Goal: Task Accomplishment & Management: Complete application form

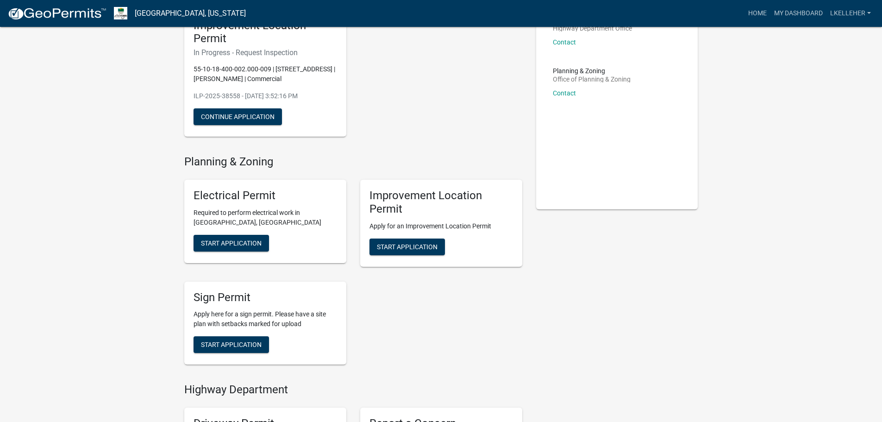
scroll to position [93, 0]
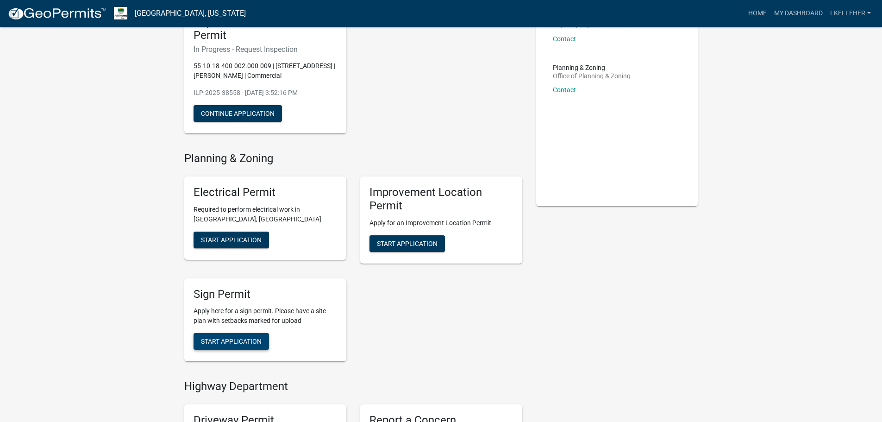
click at [219, 341] on span "Start Application" at bounding box center [231, 340] width 61 height 7
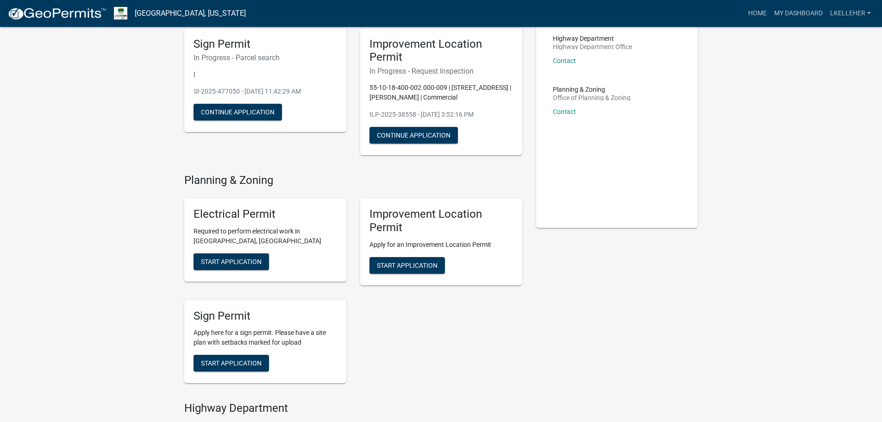
scroll to position [93, 0]
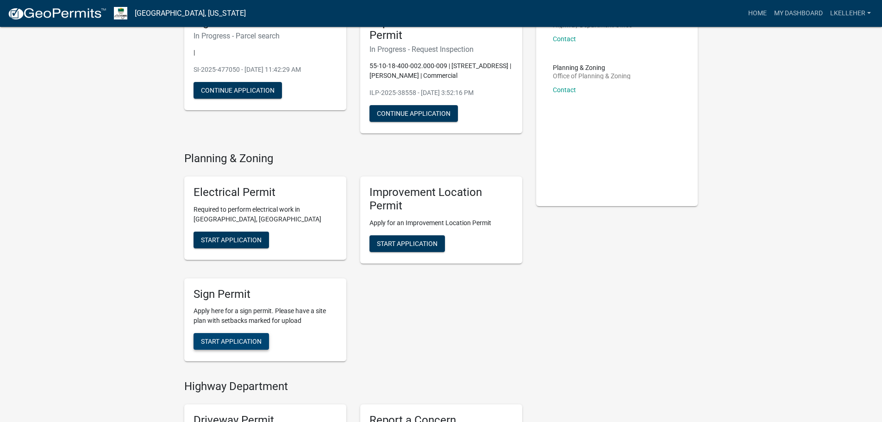
click at [215, 342] on span "Start Application" at bounding box center [231, 340] width 61 height 7
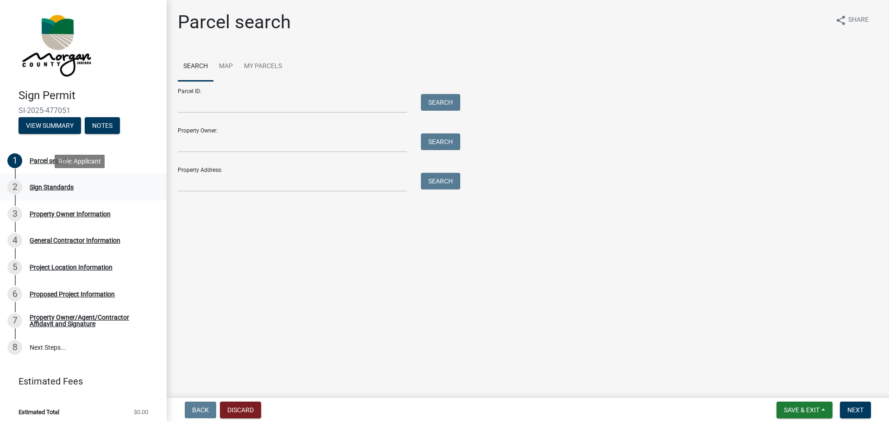
click at [61, 186] on div "Sign Standards" at bounding box center [52, 187] width 44 height 6
click at [860, 414] on button "Next" at bounding box center [855, 409] width 31 height 17
click at [231, 69] on link "Map" at bounding box center [225, 67] width 25 height 30
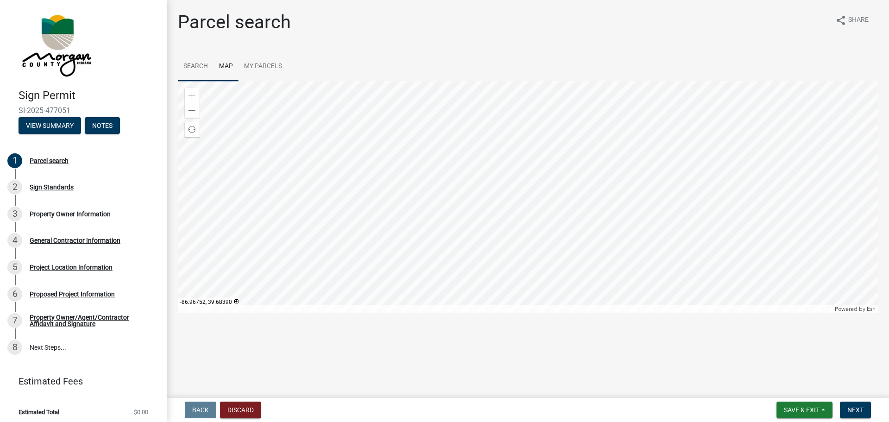
click at [198, 63] on link "Search" at bounding box center [196, 67] width 36 height 30
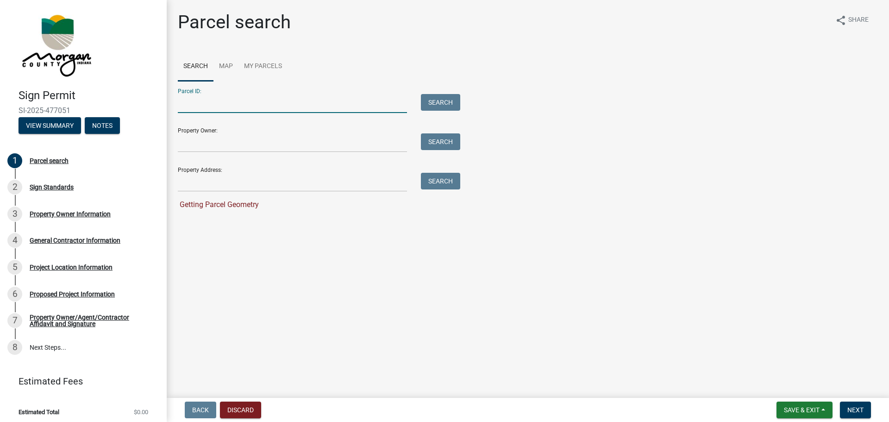
click at [201, 100] on input "Parcel ID:" at bounding box center [292, 103] width 229 height 19
click at [212, 177] on input "Property Address:" at bounding box center [292, 182] width 229 height 19
click at [455, 181] on button "Search" at bounding box center [440, 181] width 39 height 17
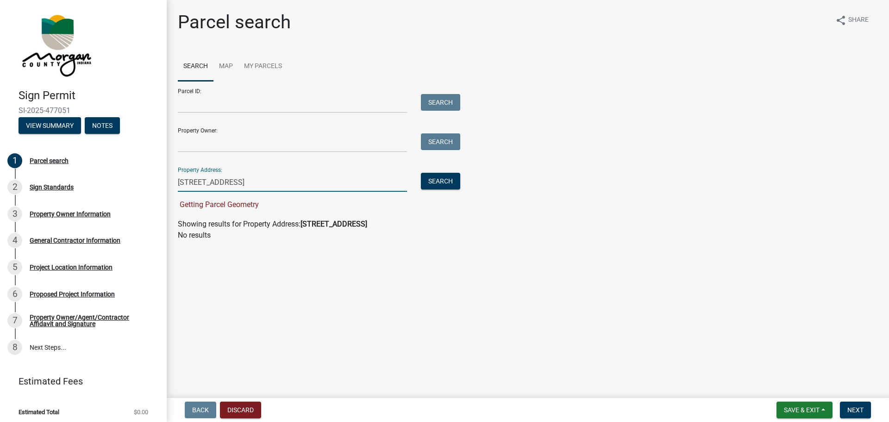
click at [312, 179] on input "[STREET_ADDRESS]" at bounding box center [292, 182] width 229 height 19
type input "3"
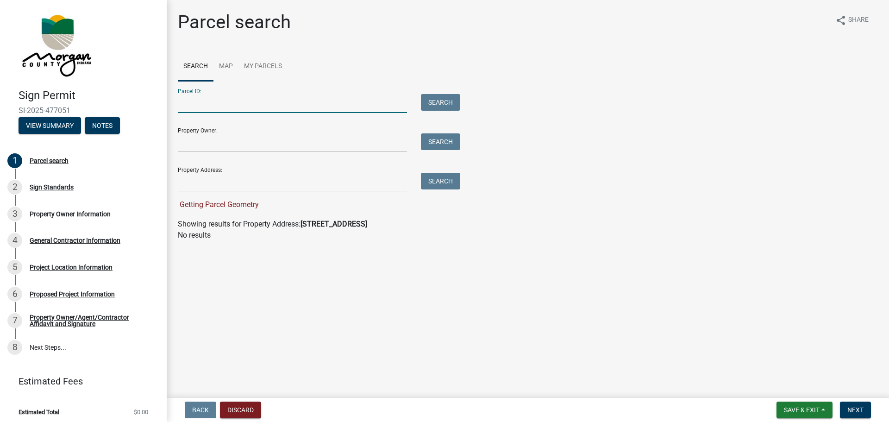
click at [313, 98] on input "Parcel ID:" at bounding box center [292, 103] width 229 height 19
click at [265, 232] on p "No results" at bounding box center [528, 235] width 700 height 11
click at [217, 68] on link "Map" at bounding box center [225, 67] width 25 height 30
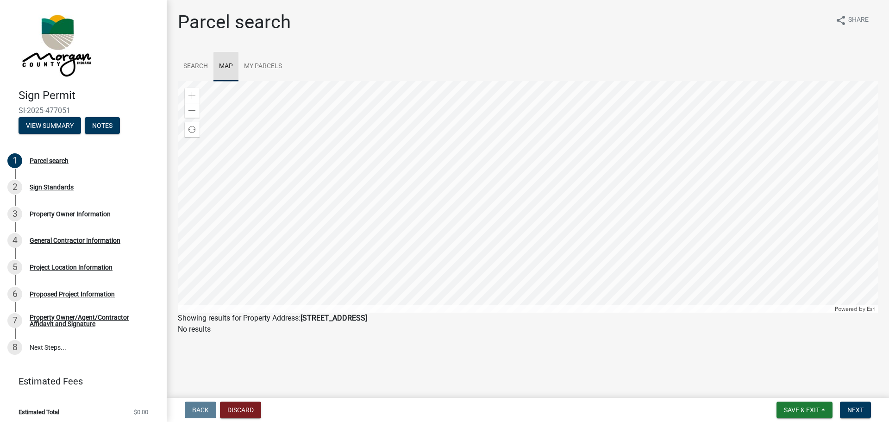
click at [234, 66] on link "Map" at bounding box center [225, 67] width 25 height 30
click at [581, 177] on div at bounding box center [528, 196] width 700 height 231
click at [573, 189] on div at bounding box center [528, 196] width 700 height 231
click at [551, 253] on div at bounding box center [528, 196] width 700 height 231
click at [525, 260] on div at bounding box center [528, 196] width 700 height 231
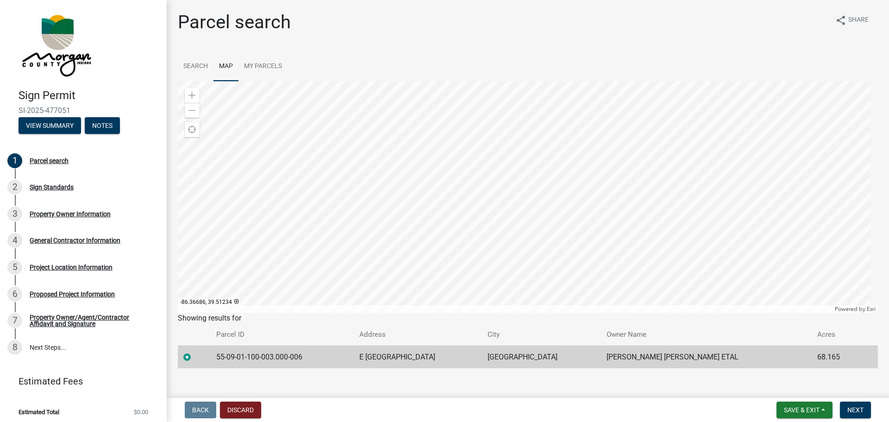
click at [607, 208] on div at bounding box center [528, 196] width 700 height 231
click at [565, 265] on div at bounding box center [528, 196] width 700 height 231
click at [573, 208] on div at bounding box center [528, 196] width 700 height 231
click at [576, 171] on div at bounding box center [528, 196] width 700 height 231
click at [581, 182] on div at bounding box center [528, 196] width 700 height 231
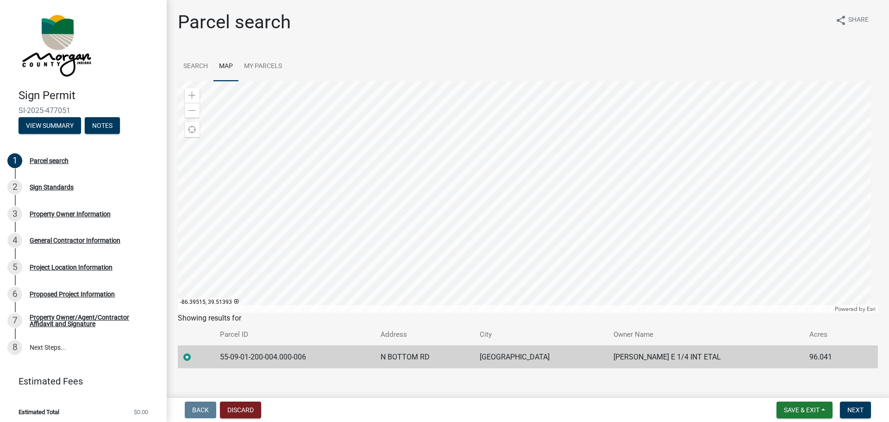
click at [372, 235] on div at bounding box center [528, 196] width 700 height 231
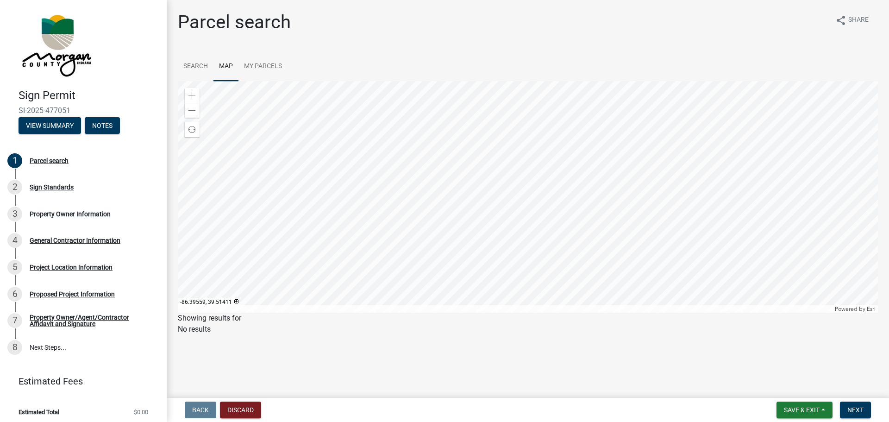
click at [373, 234] on div at bounding box center [528, 196] width 700 height 231
click at [464, 239] on div at bounding box center [528, 196] width 700 height 231
click at [447, 251] on div at bounding box center [528, 196] width 700 height 231
click at [495, 255] on div at bounding box center [528, 196] width 700 height 231
click at [437, 220] on div at bounding box center [528, 196] width 700 height 231
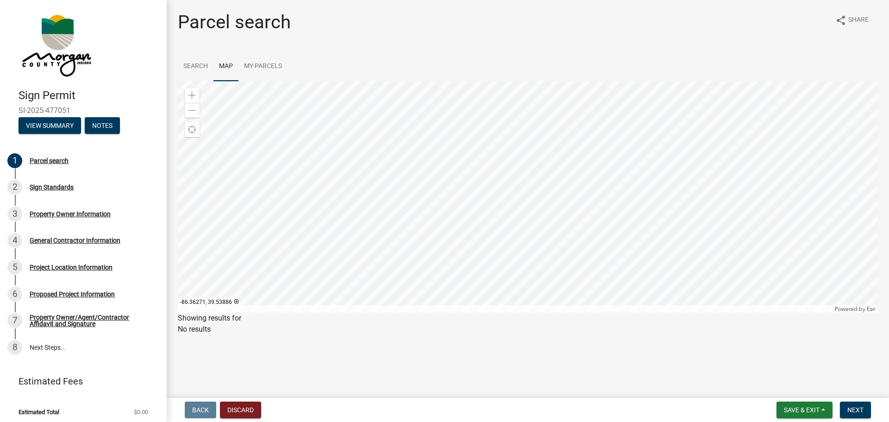
click at [509, 259] on div at bounding box center [528, 196] width 700 height 231
click at [524, 193] on div at bounding box center [528, 196] width 700 height 231
click at [193, 93] on span at bounding box center [191, 95] width 7 height 7
click at [506, 136] on div at bounding box center [528, 196] width 700 height 231
click at [549, 141] on div at bounding box center [528, 196] width 700 height 231
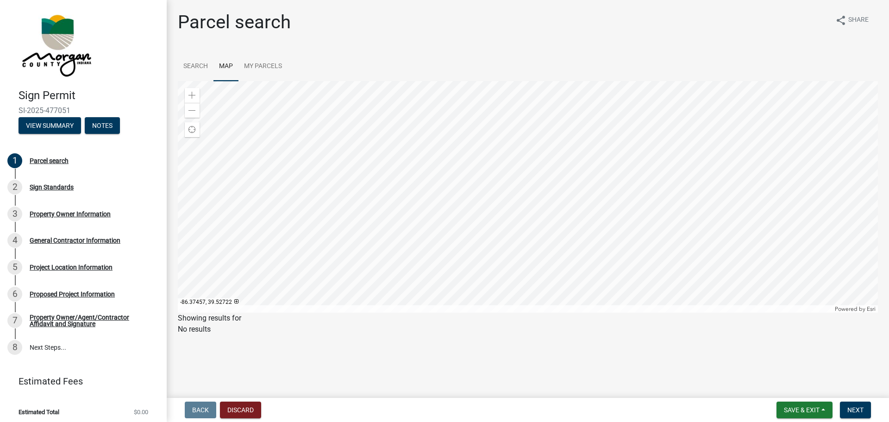
click at [477, 224] on div at bounding box center [528, 196] width 700 height 231
click at [498, 215] on div at bounding box center [528, 196] width 700 height 231
click at [542, 213] on div at bounding box center [528, 196] width 700 height 231
click at [569, 115] on div at bounding box center [528, 196] width 700 height 231
click at [567, 93] on div at bounding box center [528, 196] width 700 height 231
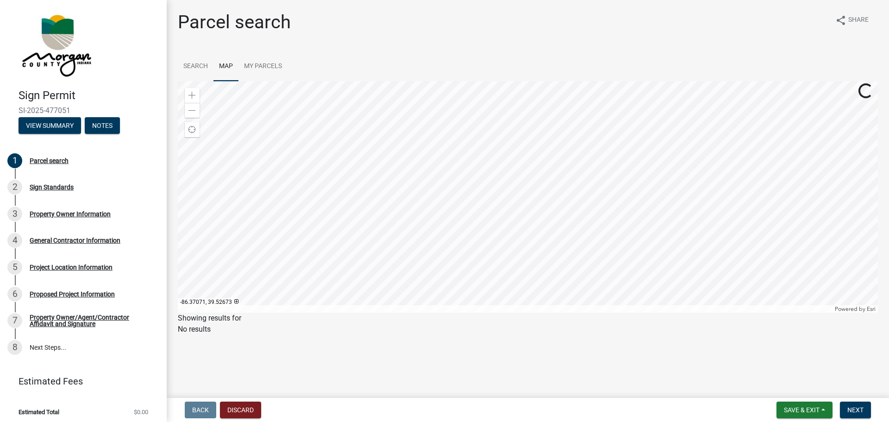
click at [565, 108] on div at bounding box center [528, 196] width 700 height 231
click at [551, 143] on div at bounding box center [528, 196] width 700 height 231
click at [559, 127] on div at bounding box center [528, 196] width 700 height 231
click at [571, 200] on div at bounding box center [528, 196] width 700 height 231
click at [542, 201] on div at bounding box center [528, 196] width 700 height 231
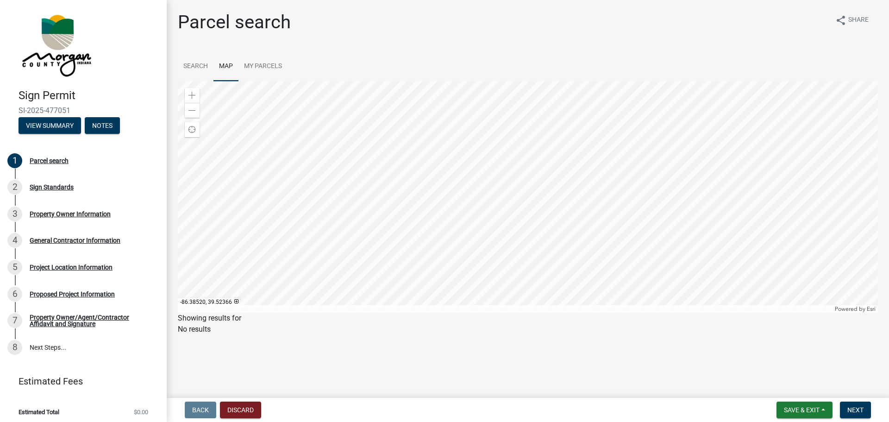
click at [463, 239] on div at bounding box center [528, 196] width 700 height 231
click at [430, 234] on div at bounding box center [528, 196] width 700 height 231
click at [196, 109] on div "Zoom out" at bounding box center [192, 110] width 15 height 15
click at [559, 211] on div at bounding box center [528, 196] width 700 height 231
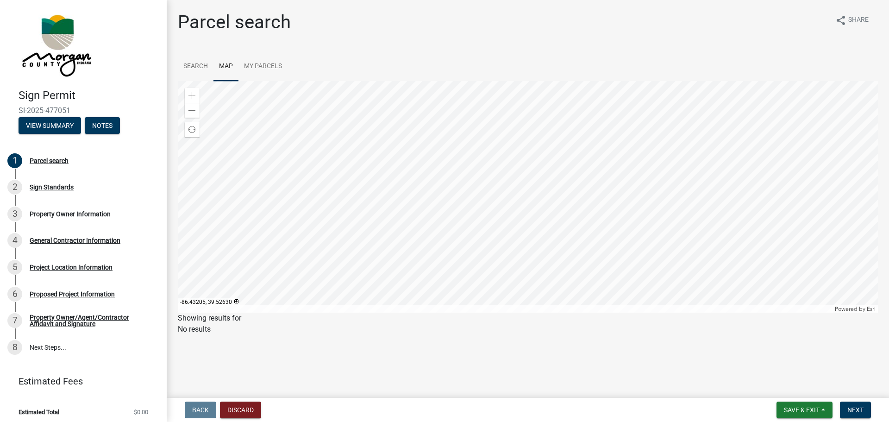
click at [492, 176] on div at bounding box center [528, 196] width 700 height 231
click at [189, 107] on span at bounding box center [191, 110] width 7 height 7
click at [420, 163] on div at bounding box center [528, 196] width 700 height 231
click at [533, 221] on div at bounding box center [528, 196] width 700 height 231
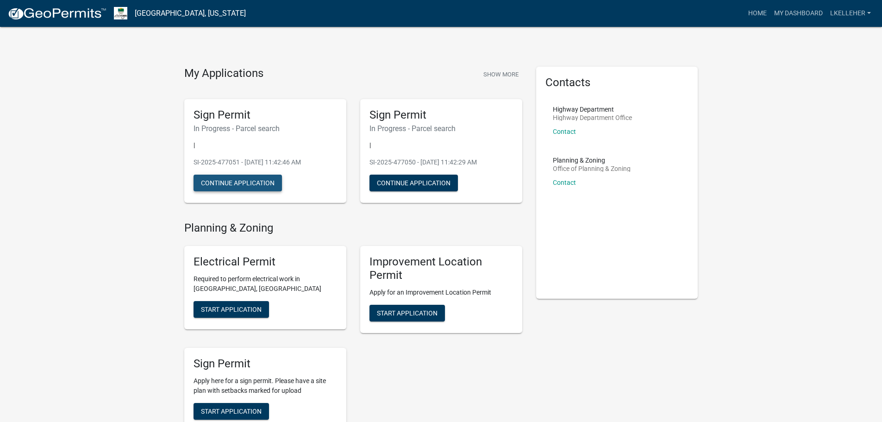
click at [254, 178] on button "Continue Application" at bounding box center [237, 182] width 88 height 17
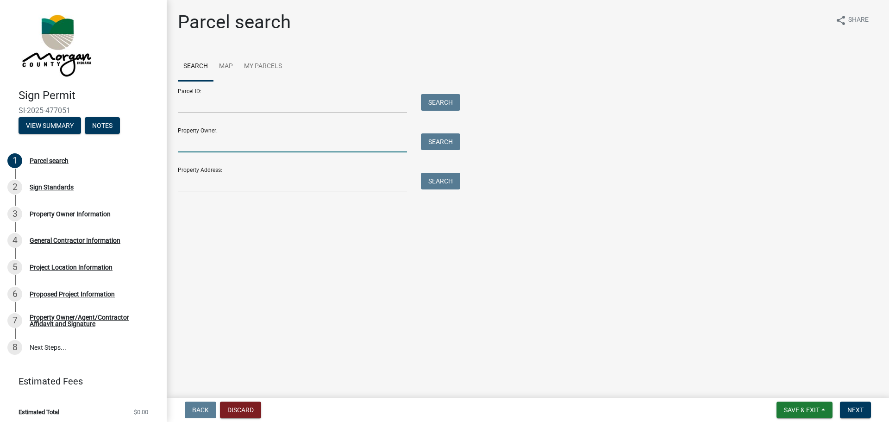
click at [235, 147] on input "Property Owner:" at bounding box center [292, 142] width 229 height 19
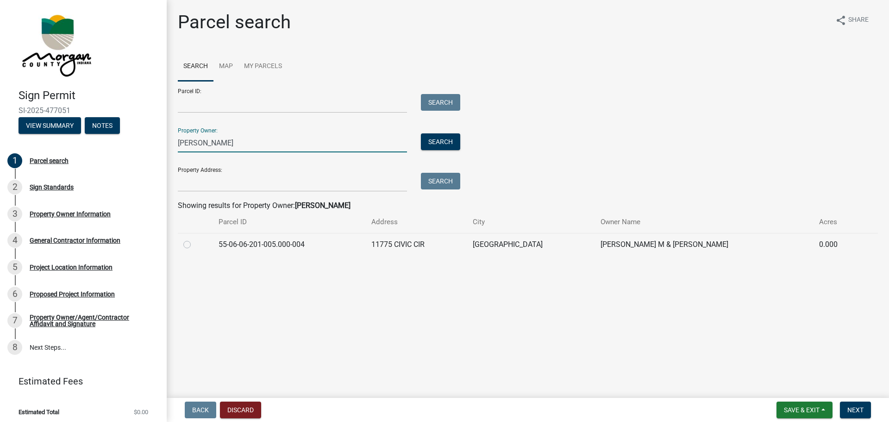
click at [227, 145] on input "Scott, roxanne" at bounding box center [292, 142] width 229 height 19
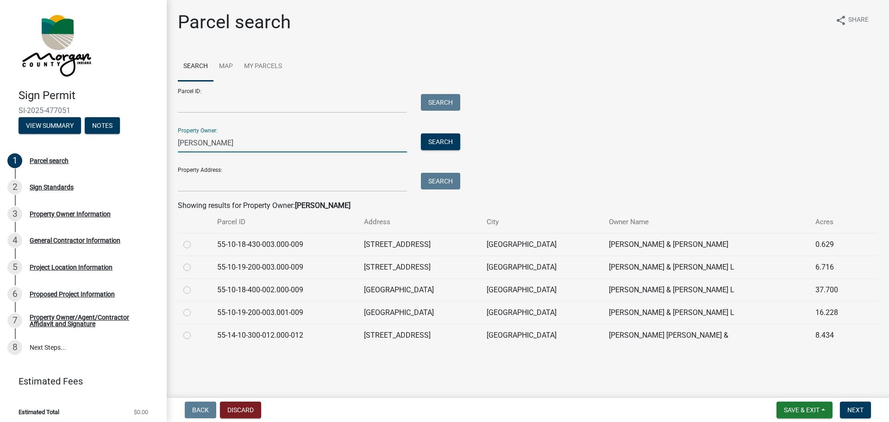
type input "Scott, edward"
click at [194, 284] on label at bounding box center [194, 284] width 0 height 0
click at [194, 287] on input "radio" at bounding box center [197, 287] width 6 height 6
radio input "true"
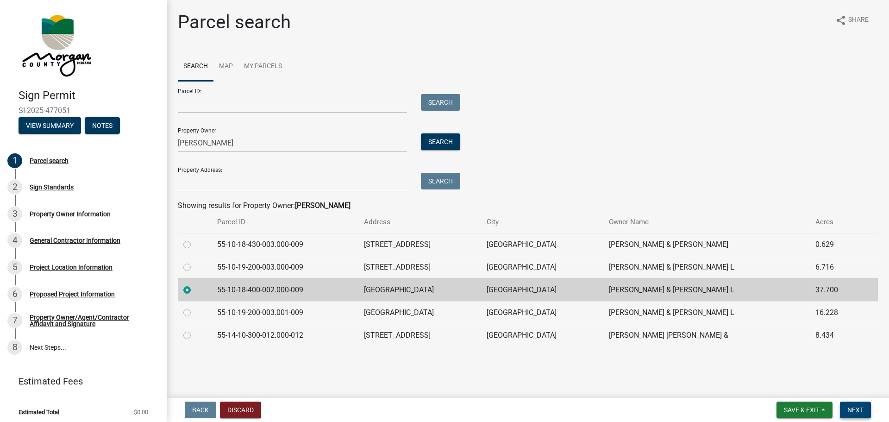
click at [859, 416] on button "Next" at bounding box center [855, 409] width 31 height 17
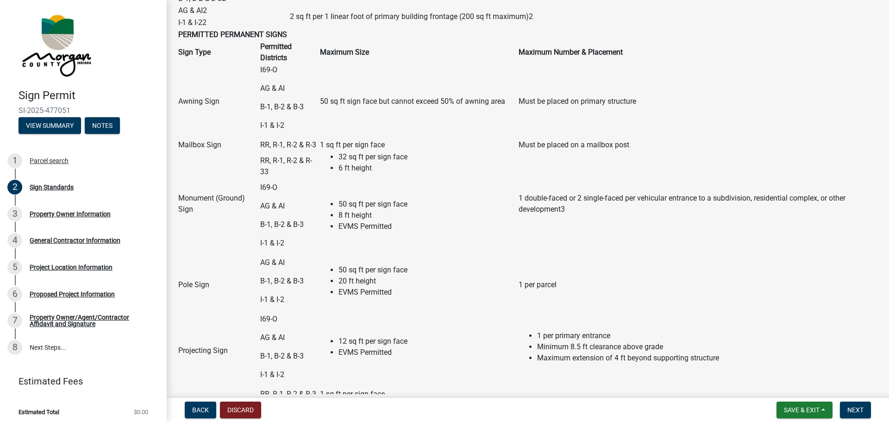
scroll to position [93, 0]
